Goal: Task Accomplishment & Management: Use online tool/utility

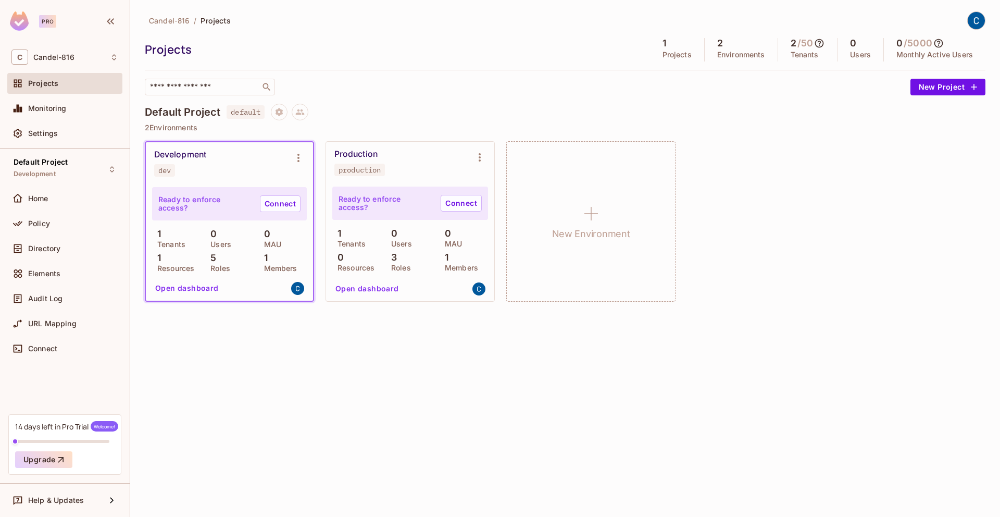
click at [240, 159] on div "Development dev" at bounding box center [221, 163] width 134 height 27
click at [179, 110] on h4 "Default Project" at bounding box center [183, 112] width 76 height 13
click at [48, 111] on span "Monitoring" at bounding box center [47, 108] width 39 height 8
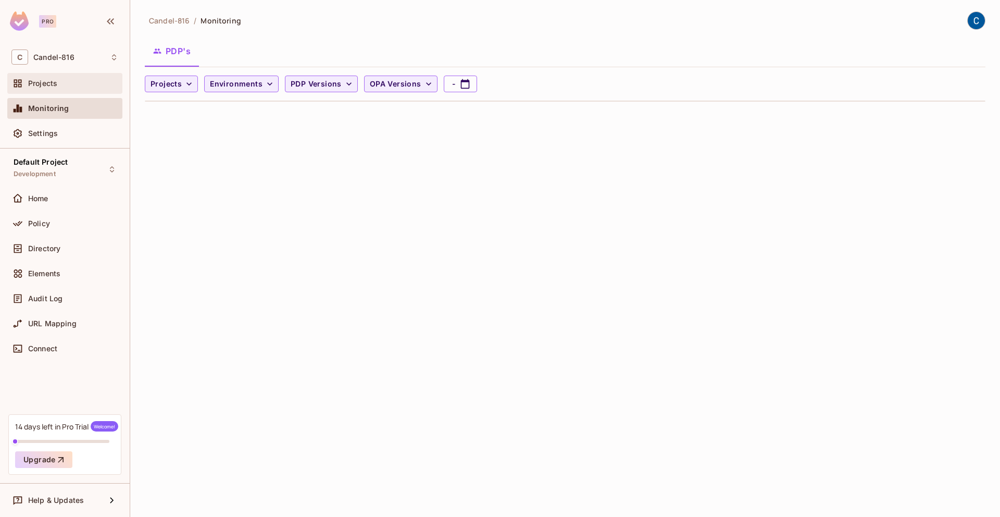
click at [54, 88] on div "Projects" at bounding box center [64, 83] width 107 height 13
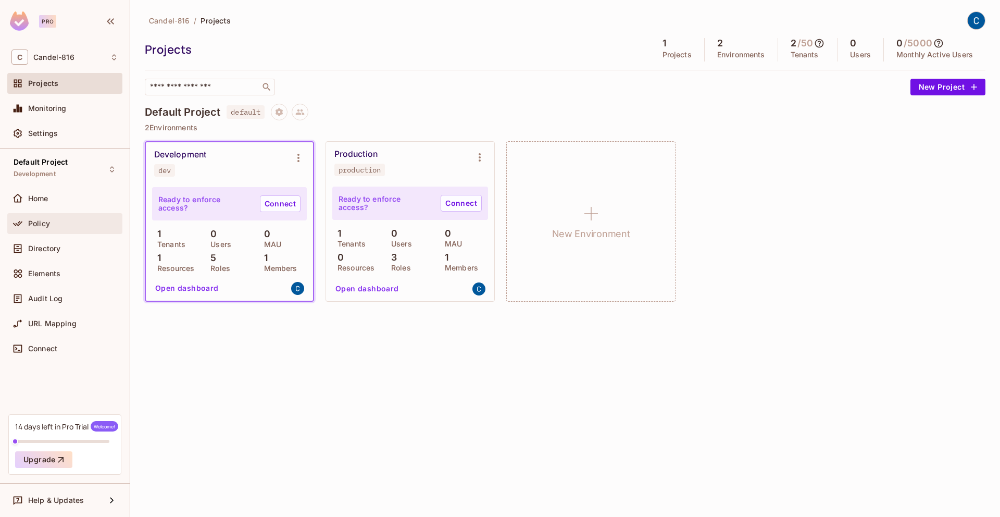
click at [53, 227] on div "Policy" at bounding box center [64, 223] width 107 height 13
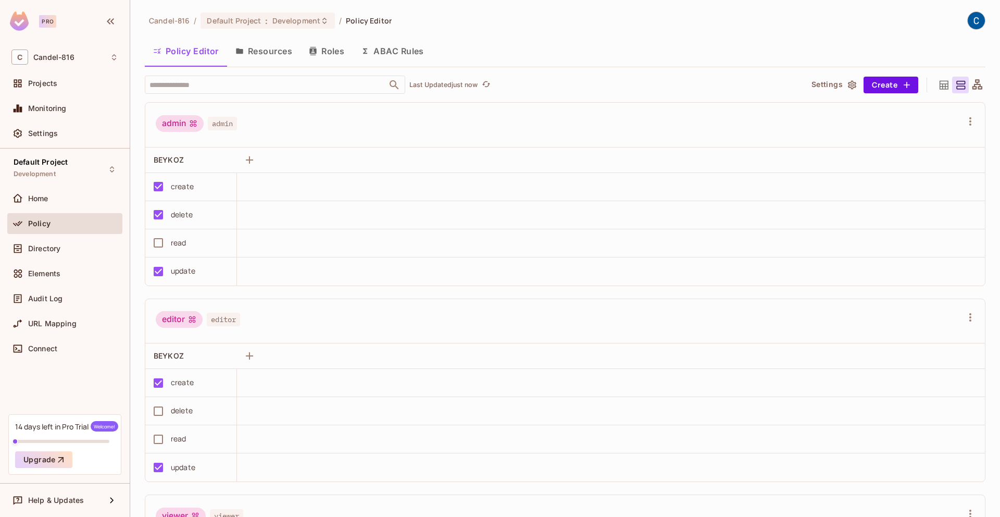
click at [539, 118] on div "admin admin" at bounding box center [559, 125] width 806 height 20
click at [387, 117] on div "admin admin" at bounding box center [559, 125] width 806 height 20
click at [234, 173] on td "create" at bounding box center [191, 187] width 92 height 28
click at [226, 163] on div at bounding box center [228, 160] width 13 height 13
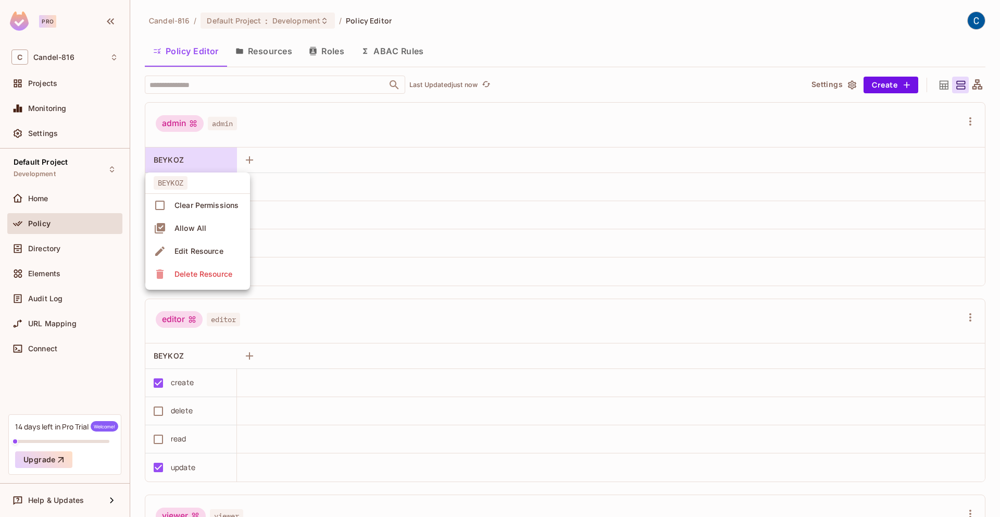
click at [226, 163] on div at bounding box center [500, 258] width 1000 height 517
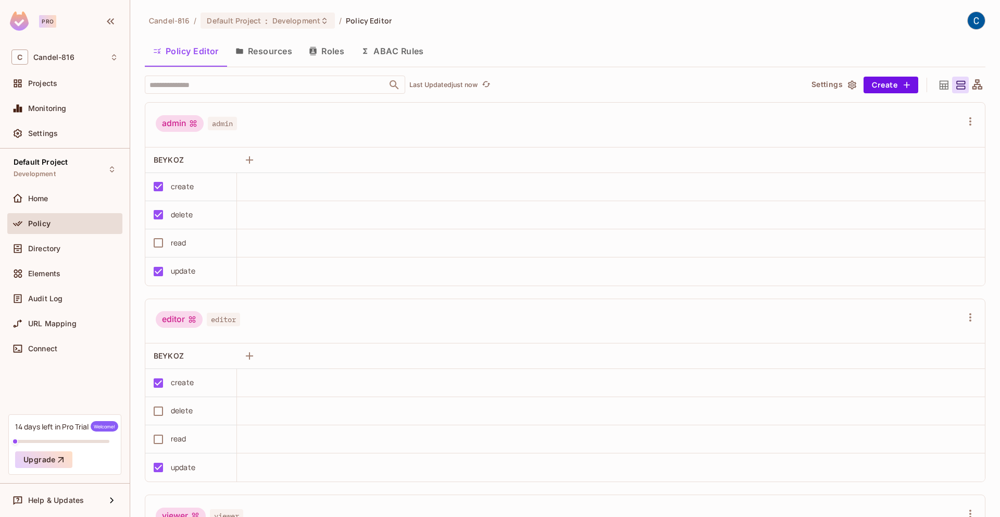
click at [251, 48] on button "Resources" at bounding box center [263, 51] width 73 height 26
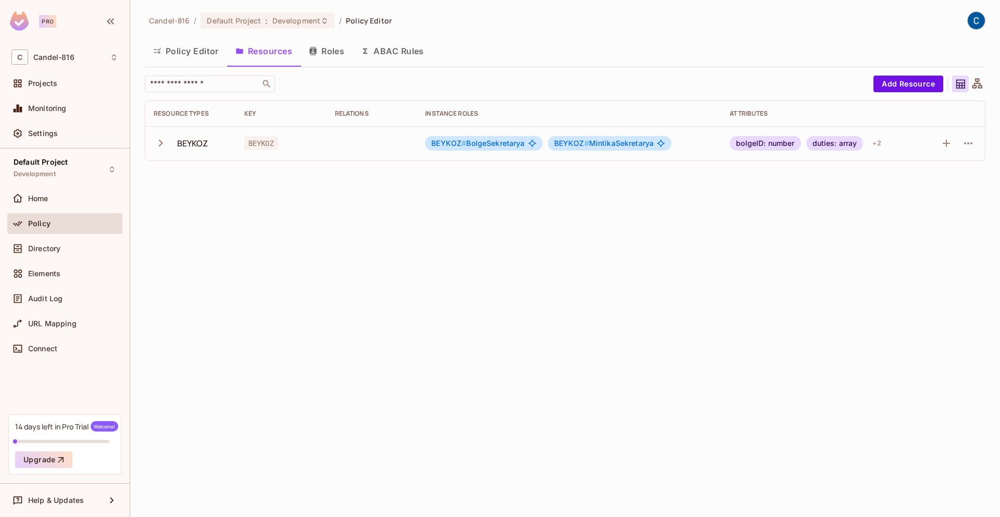
click at [156, 146] on icon "button" at bounding box center [161, 143] width 14 height 14
click at [325, 142] on td "BEYKOZ" at bounding box center [281, 143] width 91 height 34
click at [345, 142] on td at bounding box center [372, 143] width 91 height 34
click at [376, 136] on td at bounding box center [372, 143] width 91 height 34
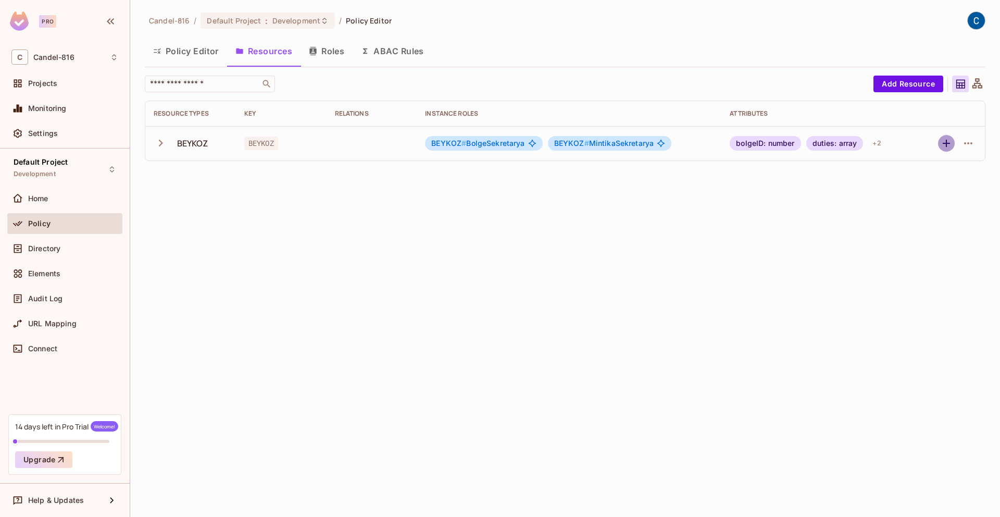
click at [945, 144] on icon "button" at bounding box center [946, 143] width 13 height 13
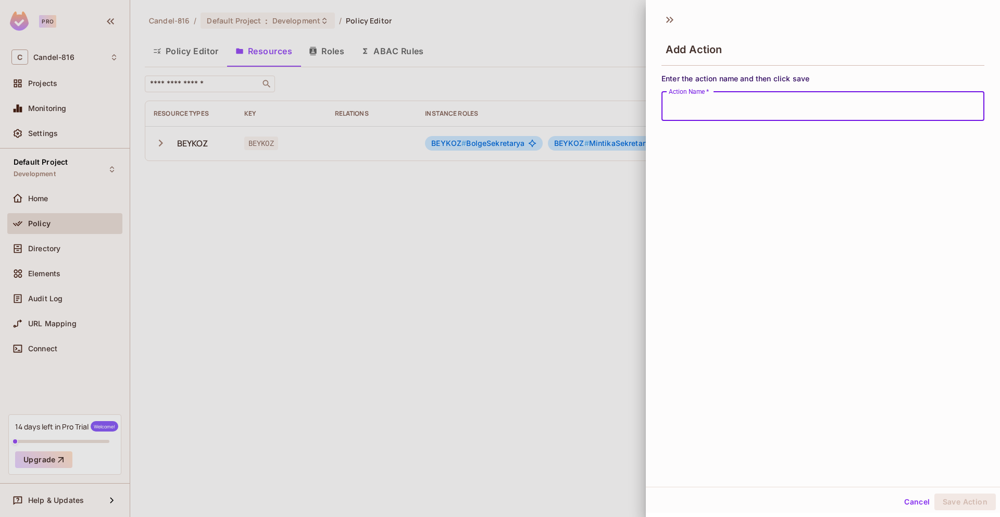
click at [502, 249] on div at bounding box center [500, 258] width 1000 height 517
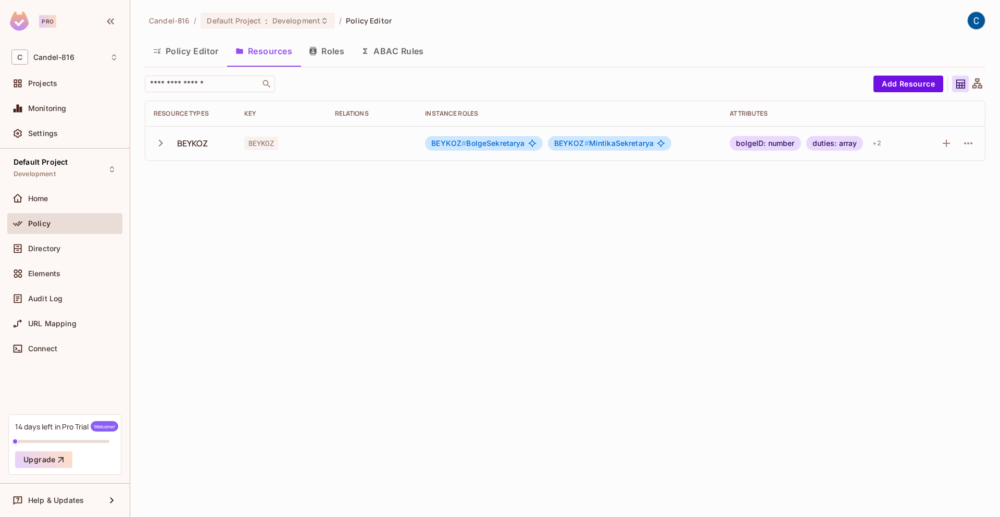
click at [161, 143] on icon "button" at bounding box center [161, 143] width 4 height 7
click at [165, 144] on icon "button" at bounding box center [161, 143] width 14 height 14
click at [286, 264] on div "Candel-816 / Default Project : Development / Policy Editor Policy Editor Resour…" at bounding box center [565, 258] width 870 height 517
click at [282, 275] on div "Candel-816 / Default Project : Development / Policy Editor Policy Editor Resour…" at bounding box center [565, 258] width 870 height 517
click at [412, 233] on div "Candel-816 / Default Project : Development / Policy Editor Policy Editor Resour…" at bounding box center [565, 258] width 870 height 517
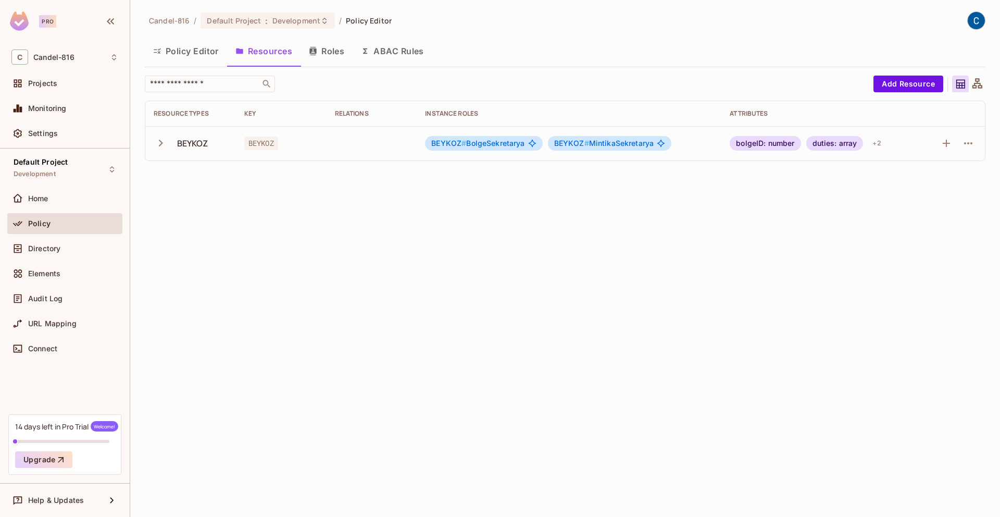
click at [162, 141] on icon "button" at bounding box center [161, 143] width 14 height 14
click at [948, 145] on icon "button" at bounding box center [946, 143] width 13 height 13
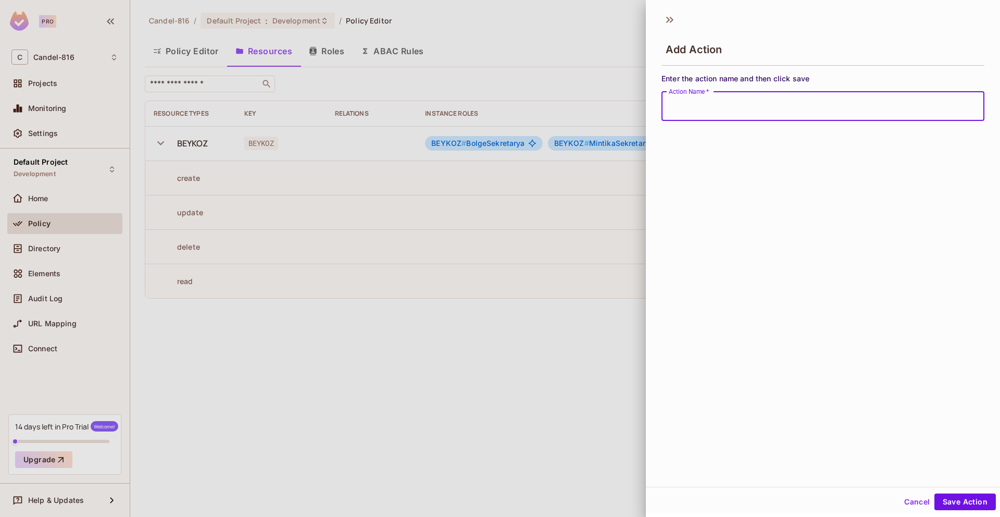
click at [719, 321] on div "Add Action Enter the action name and then click save Action Name   * Action Nam…" at bounding box center [823, 246] width 354 height 479
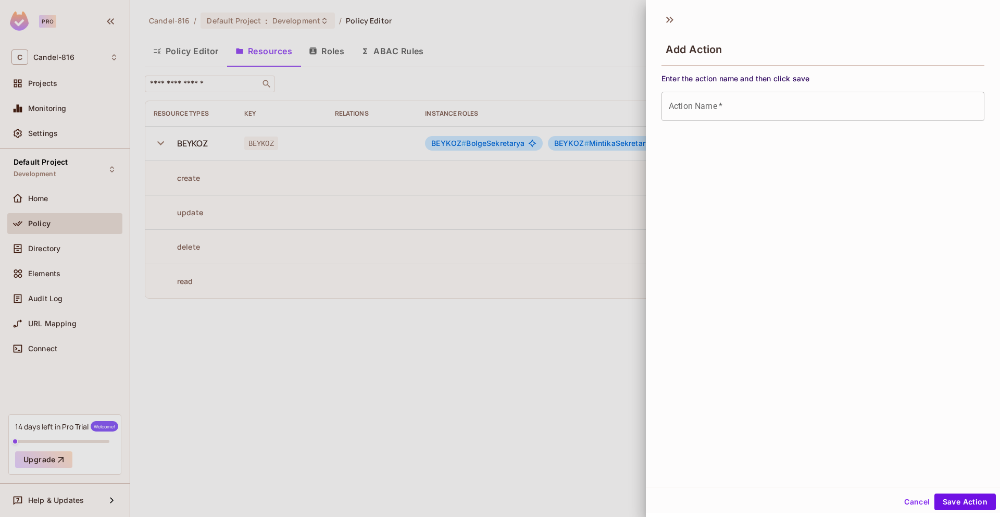
click at [358, 340] on div at bounding box center [500, 258] width 1000 height 517
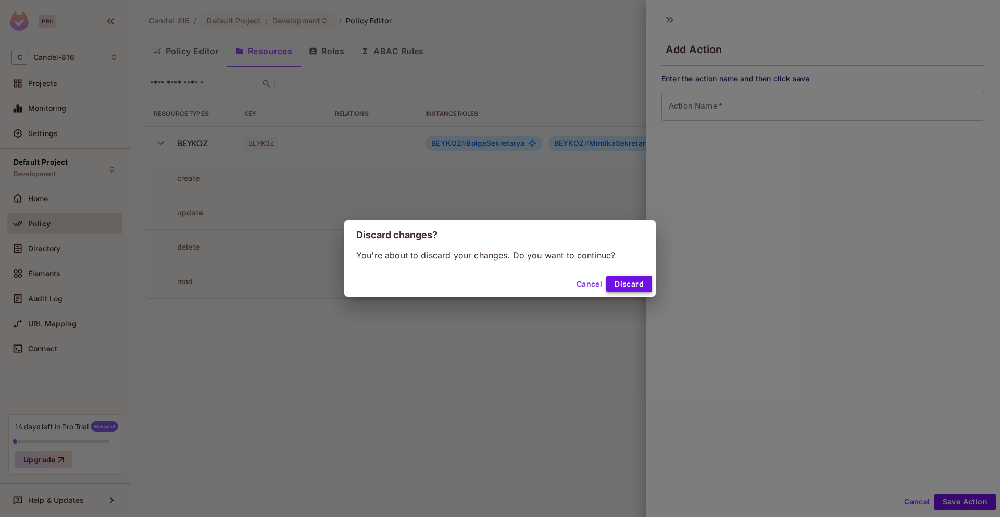
click at [632, 290] on button "Discard" at bounding box center [629, 284] width 46 height 17
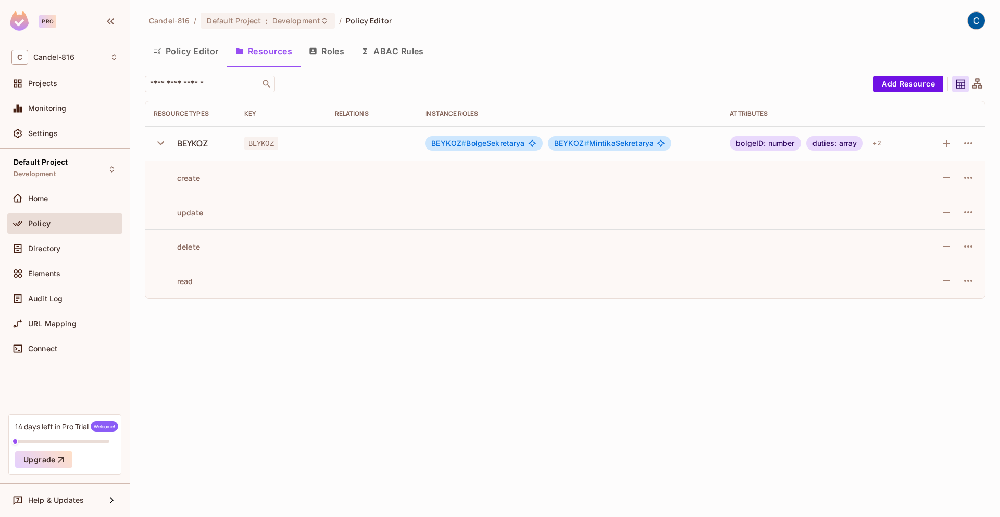
click at [454, 371] on div "Candel-816 / Default Project : Development / Policy Editor Policy Editor Resour…" at bounding box center [565, 258] width 870 height 517
click at [154, 140] on icon "button" at bounding box center [161, 143] width 14 height 14
click at [179, 196] on div "Candel-816 / Default Project : Development / Policy Editor Policy Editor Resour…" at bounding box center [565, 258] width 870 height 517
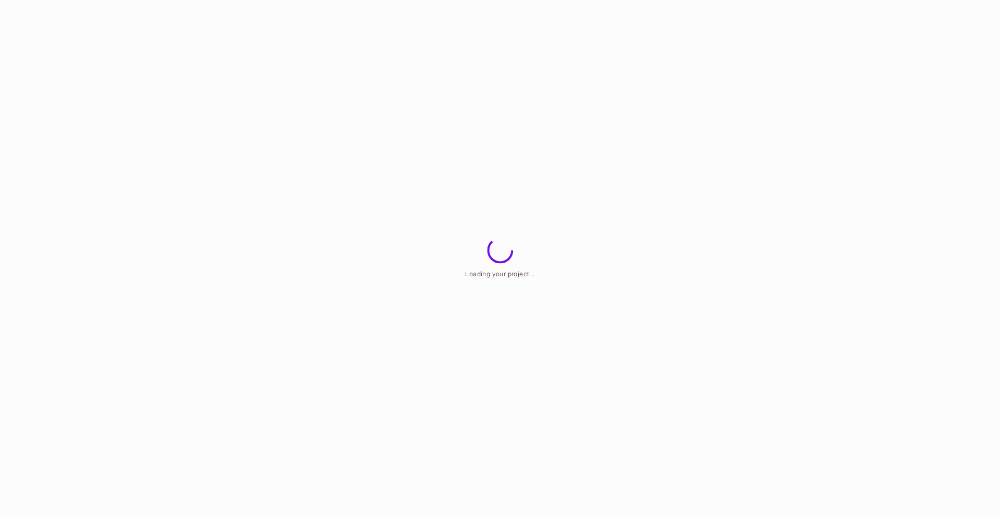
click at [225, 0] on html "Loading your project..." at bounding box center [500, 0] width 1000 height 0
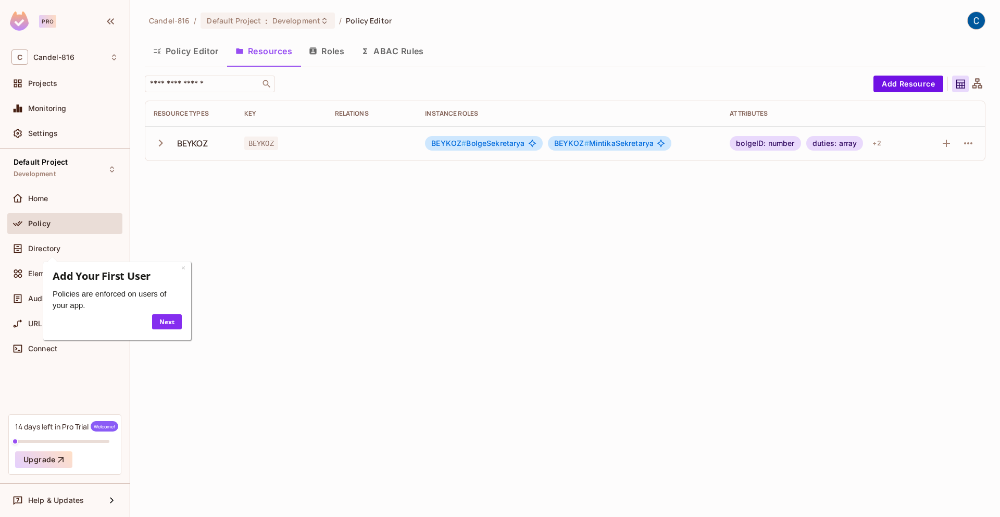
click at [496, 210] on div "Candel-816 / Default Project : Development / Policy Editor Policy Editor Resour…" at bounding box center [565, 258] width 870 height 517
click at [175, 324] on link "Next" at bounding box center [167, 321] width 30 height 15
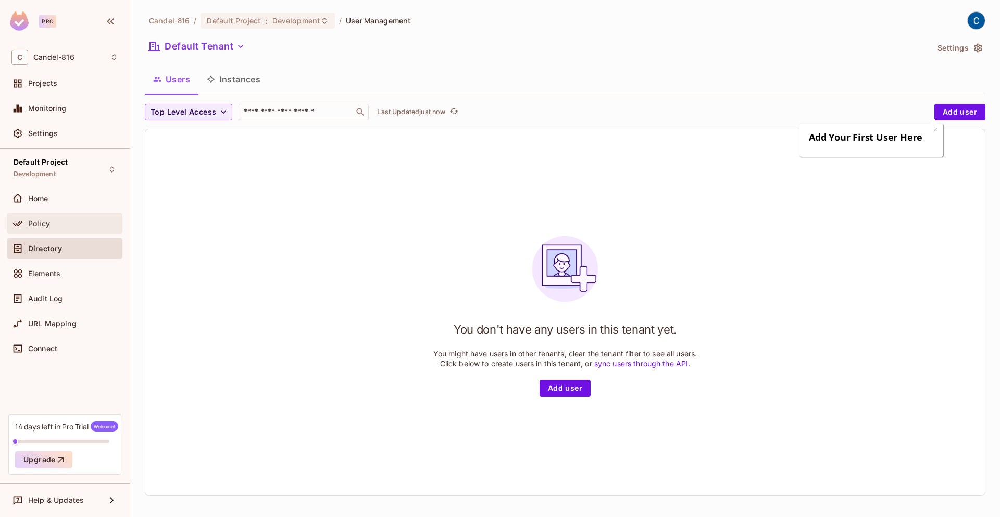
click at [92, 221] on div "Policy" at bounding box center [73, 223] width 90 height 8
